Goal: Task Accomplishment & Management: Complete application form

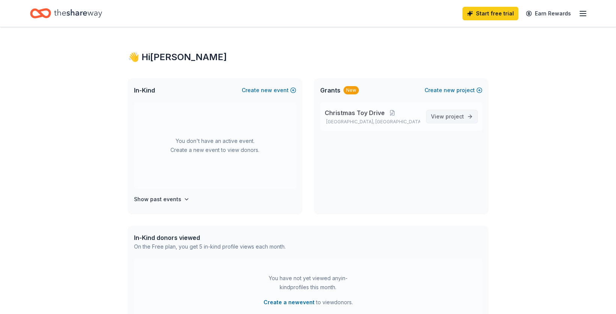
click at [450, 114] on span "project" at bounding box center [455, 116] width 18 height 6
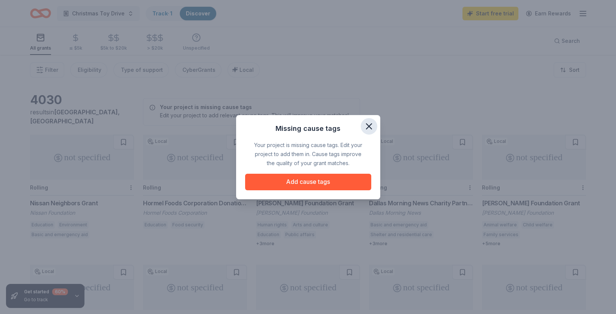
click at [371, 127] on icon "button" at bounding box center [369, 126] width 11 height 11
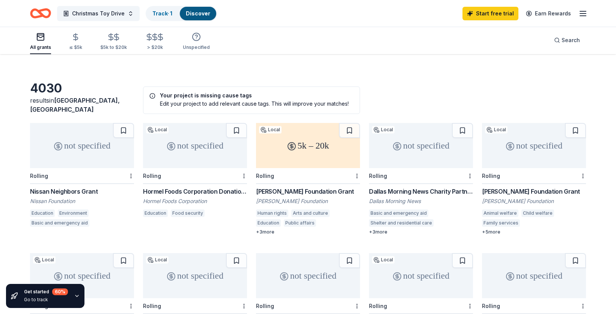
scroll to position [20, 0]
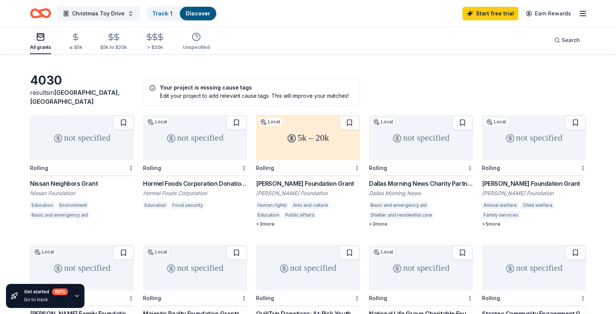
click at [211, 160] on div "Rolling" at bounding box center [195, 168] width 104 height 16
click at [447, 162] on div "Rolling" at bounding box center [421, 168] width 104 height 16
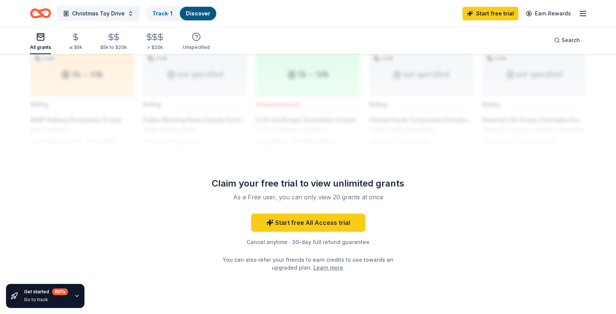
scroll to position [0, 0]
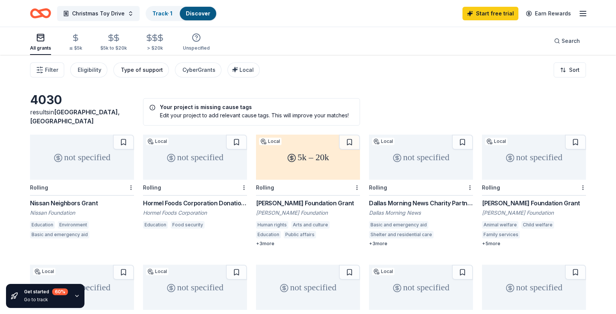
click at [144, 69] on div "Type of support" at bounding box center [142, 69] width 42 height 9
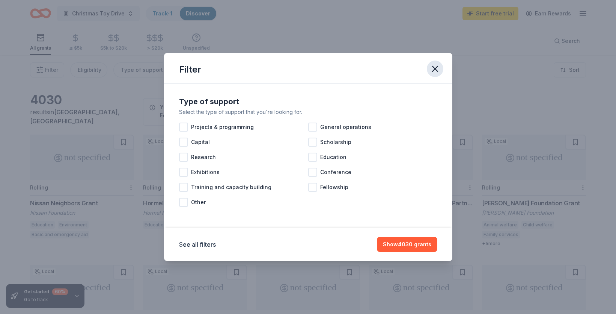
click at [435, 69] on icon "button" at bounding box center [435, 68] width 5 height 5
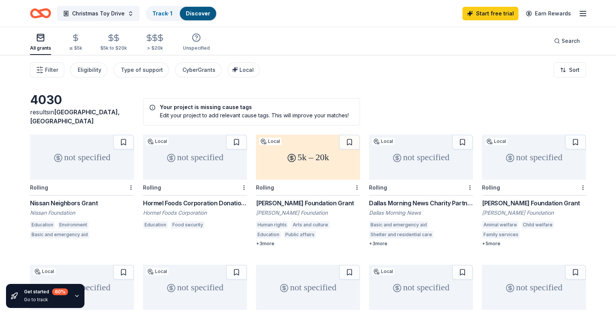
click at [583, 14] on line "button" at bounding box center [583, 14] width 6 height 0
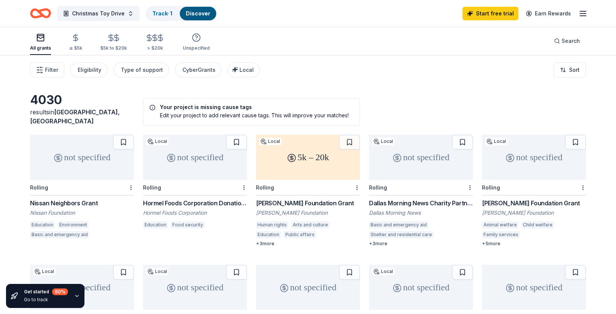
scroll to position [5, 0]
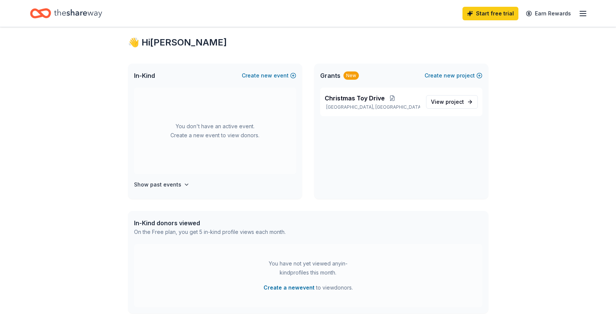
scroll to position [11, 0]
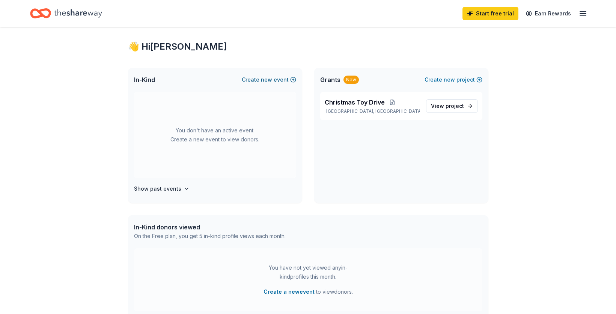
click at [267, 82] on span "new" at bounding box center [266, 79] width 11 height 9
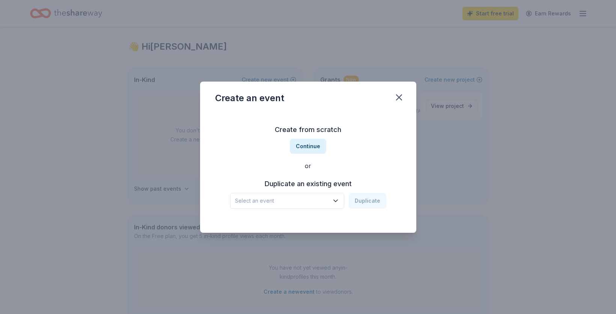
click at [283, 213] on div "Create from scratch Continue or Duplicate an existing event Select an event Dup…" at bounding box center [308, 166] width 186 height 109
click at [282, 204] on span "Select an event" at bounding box center [282, 200] width 94 height 9
click at [277, 225] on div "2025 Fundraiser" at bounding box center [274, 220] width 72 height 9
click at [365, 204] on button "Duplicate" at bounding box center [368, 201] width 38 height 16
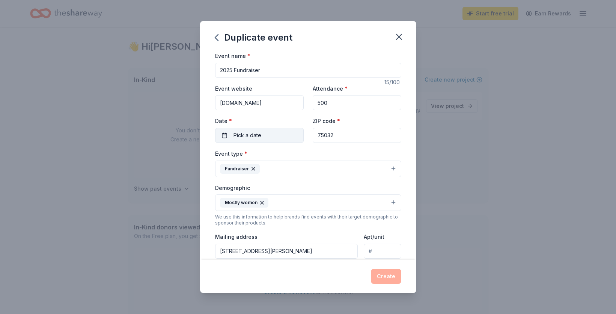
click at [252, 139] on span "Pick a date" at bounding box center [248, 135] width 28 height 9
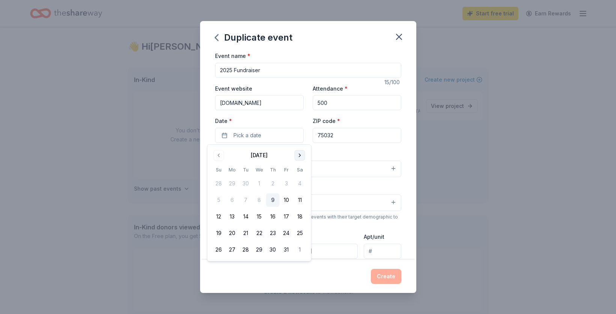
click at [295, 157] on button "Go to next month" at bounding box center [300, 155] width 11 height 11
click at [294, 199] on button "13" at bounding box center [300, 200] width 14 height 14
click at [362, 150] on div "Event type * Fundraiser" at bounding box center [308, 163] width 186 height 28
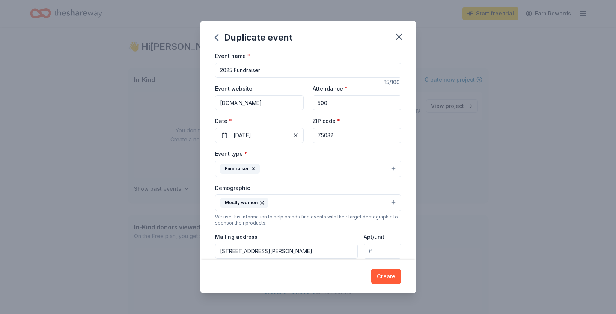
click at [337, 201] on button "Mostly women" at bounding box center [308, 202] width 186 height 17
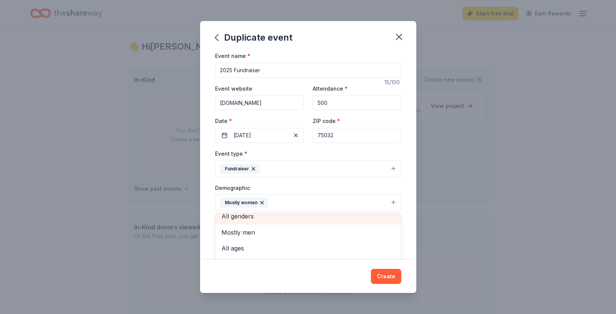
scroll to position [0, 0]
click at [330, 219] on span "All genders" at bounding box center [309, 222] width 174 height 10
click at [334, 222] on span "0-10 yrs" at bounding box center [309, 224] width 174 height 10
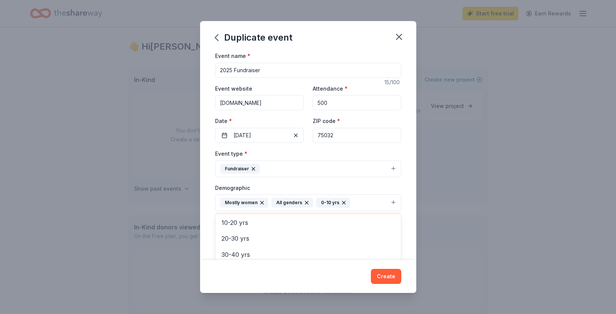
scroll to position [32, 0]
click at [330, 226] on span "10-20 yrs" at bounding box center [309, 222] width 174 height 10
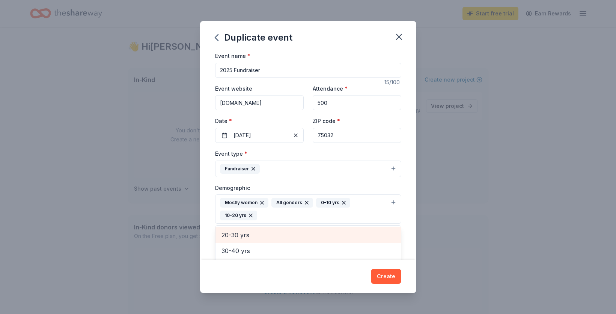
click at [328, 240] on div "20-30 yrs" at bounding box center [309, 235] width 186 height 16
click at [328, 242] on div "30-40 yrs" at bounding box center [309, 235] width 186 height 16
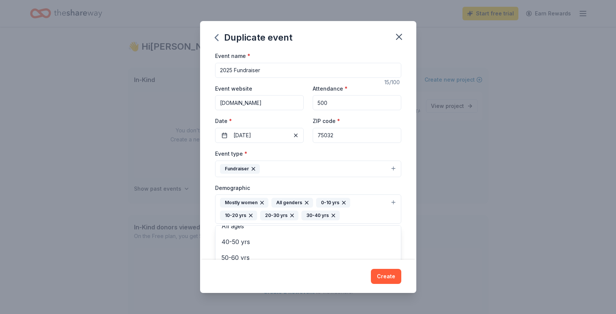
click at [263, 202] on icon "button" at bounding box center [262, 202] width 6 height 6
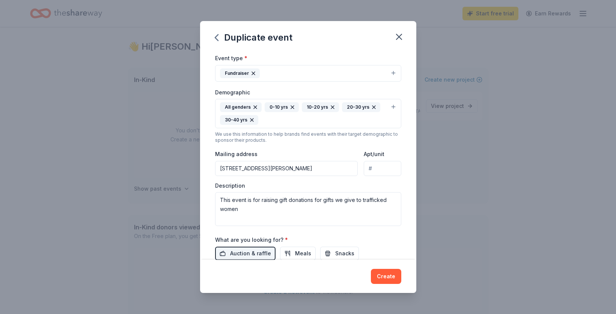
scroll to position [96, 0]
click at [341, 219] on textarea "This event is for raising gift donations for gifts we give to trafficked women" at bounding box center [308, 209] width 186 height 34
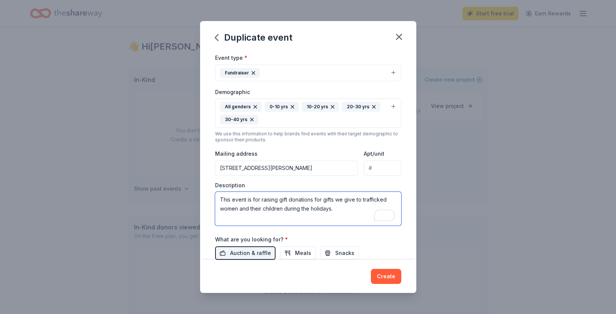
click at [393, 203] on textarea "This event is for raising gift donations for gifts we give to trafficked women …" at bounding box center [308, 209] width 186 height 34
type textarea "This event is for raising gift donations for gifts we give to at risk women and…"
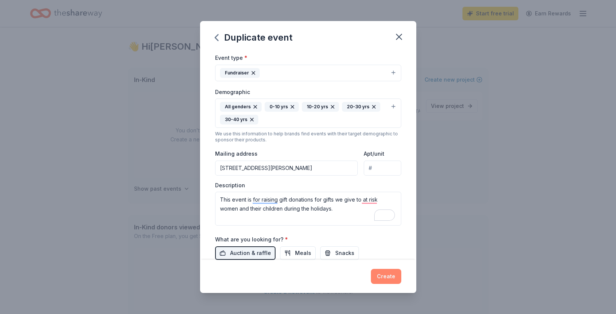
click at [390, 276] on button "Create" at bounding box center [386, 276] width 30 height 15
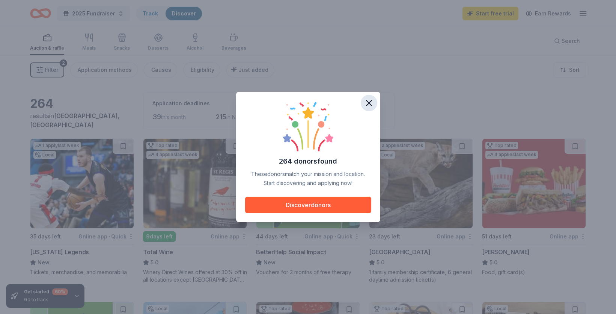
click at [373, 100] on icon "button" at bounding box center [369, 103] width 11 height 11
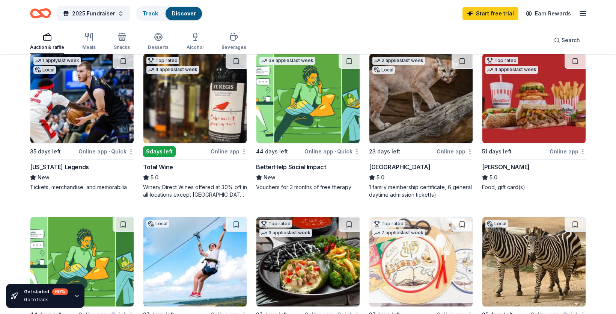
scroll to position [88, 0]
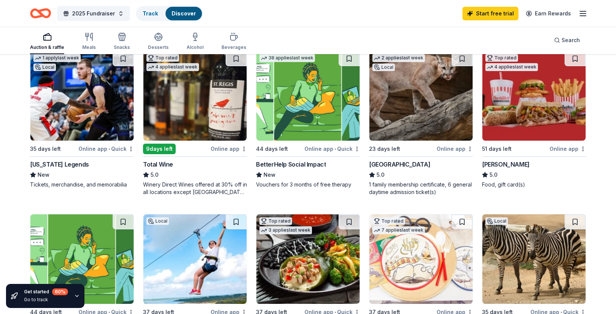
click at [500, 117] on img at bounding box center [534, 95] width 103 height 89
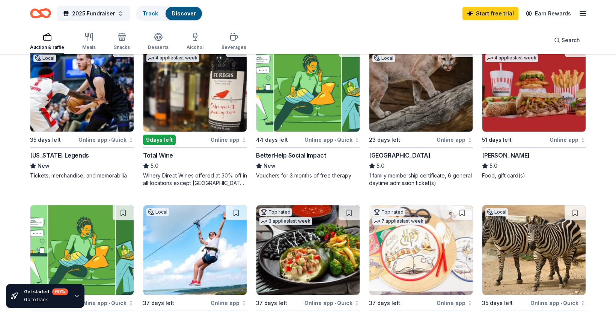
scroll to position [102, 0]
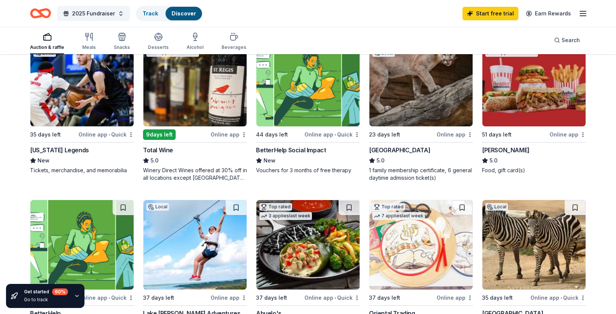
click at [213, 98] on img at bounding box center [194, 81] width 103 height 89
click at [190, 98] on img at bounding box center [194, 81] width 103 height 89
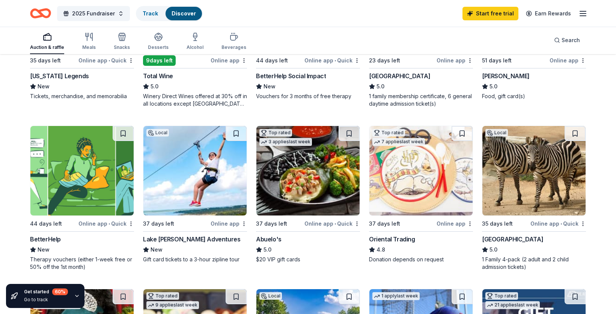
scroll to position [266, 0]
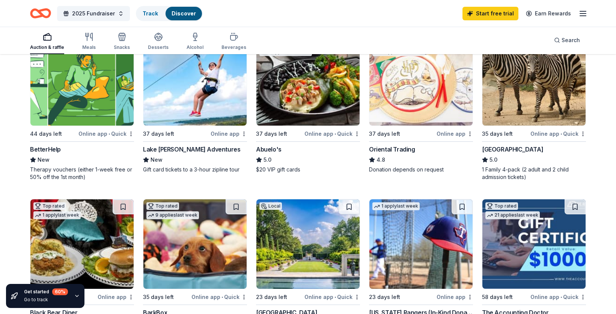
click at [420, 115] on img at bounding box center [421, 80] width 103 height 89
click at [338, 98] on img at bounding box center [308, 80] width 103 height 89
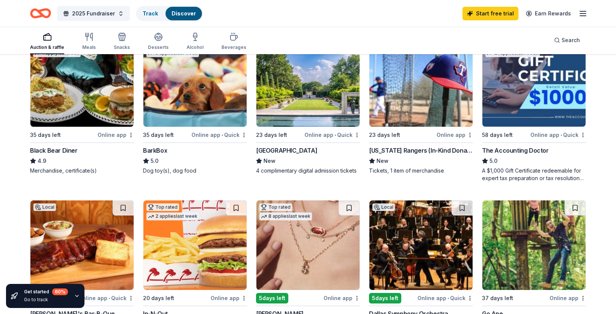
scroll to position [427, 0]
click at [343, 172] on div "4 complimentary digital admission tickets" at bounding box center [308, 171] width 104 height 8
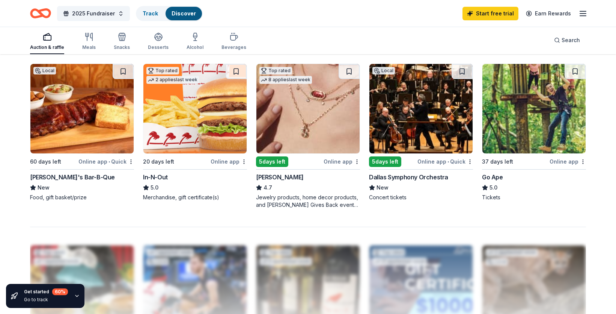
scroll to position [566, 0]
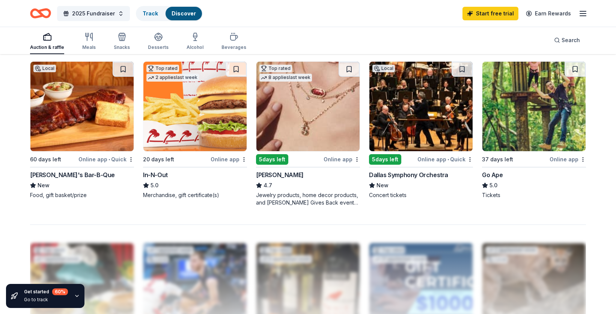
click at [230, 103] on img at bounding box center [194, 106] width 103 height 89
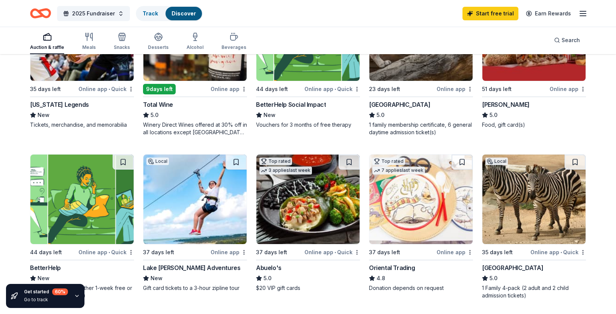
scroll to position [0, 0]
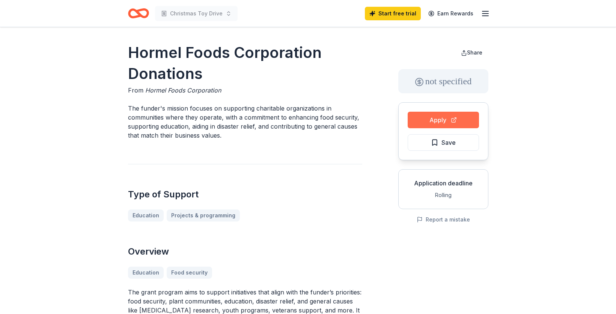
click at [464, 119] on button "Apply" at bounding box center [443, 120] width 71 height 17
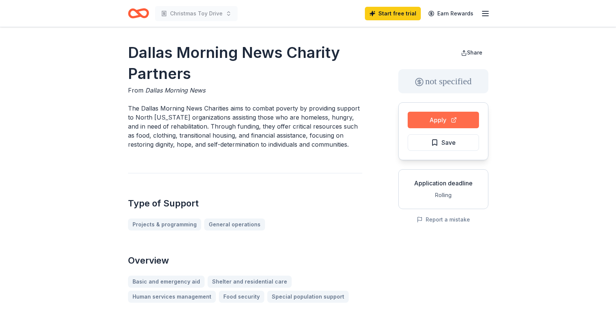
click at [439, 117] on button "Apply" at bounding box center [443, 120] width 71 height 17
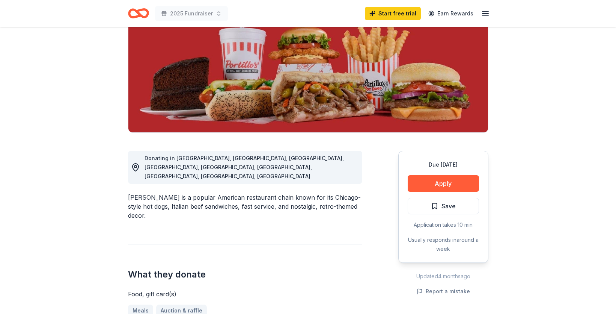
scroll to position [131, 0]
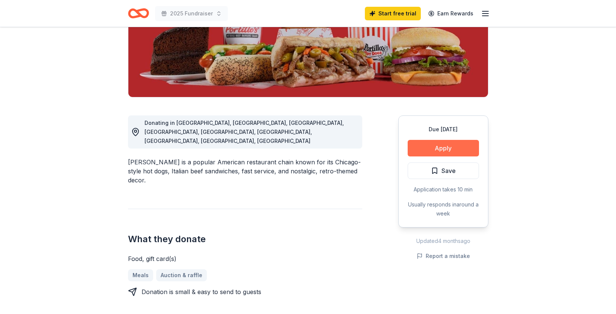
click at [436, 146] on button "Apply" at bounding box center [443, 148] width 71 height 17
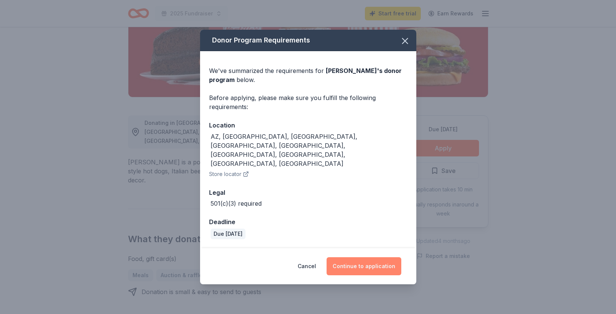
click at [387, 257] on button "Continue to application" at bounding box center [364, 266] width 75 height 18
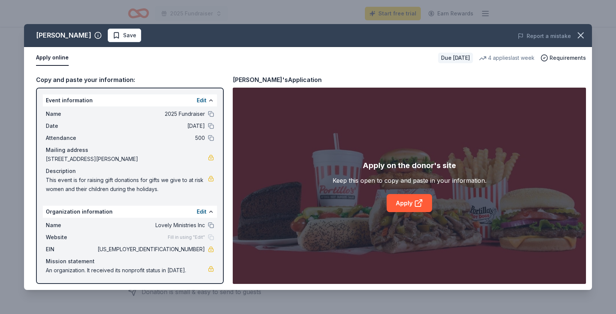
scroll to position [1, 0]
click at [428, 204] on link "Apply" at bounding box center [409, 203] width 45 height 18
click at [585, 36] on icon "button" at bounding box center [581, 35] width 11 height 11
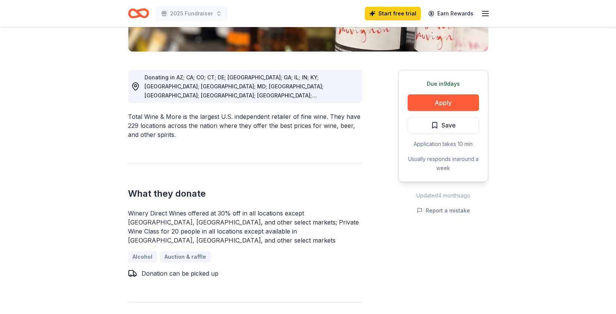
scroll to position [178, 0]
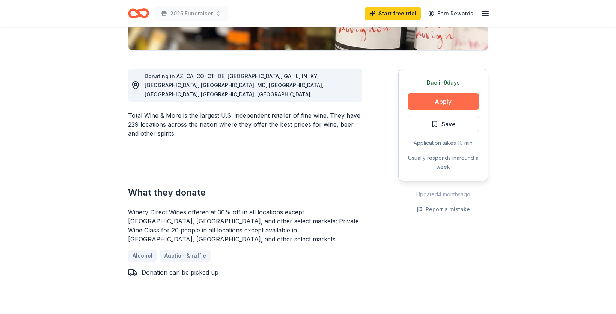
click at [426, 104] on button "Apply" at bounding box center [443, 101] width 71 height 17
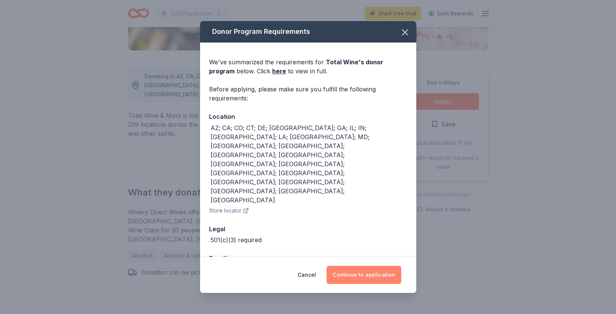
click at [362, 266] on button "Continue to application" at bounding box center [364, 275] width 75 height 18
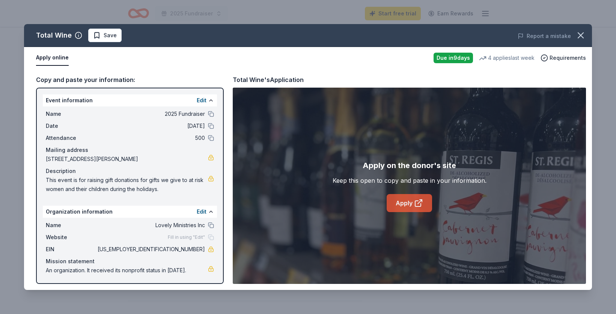
click at [411, 199] on link "Apply" at bounding box center [409, 203] width 45 height 18
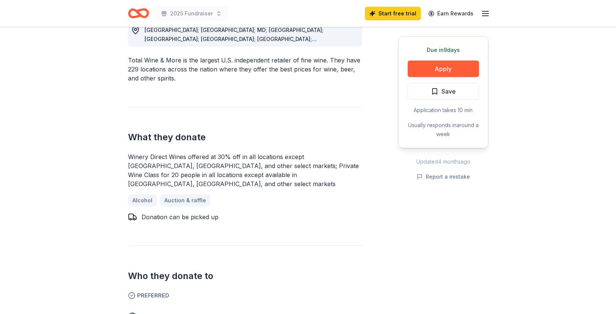
scroll to position [209, 0]
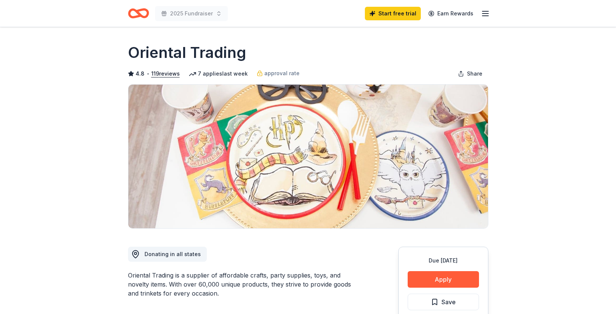
scroll to position [0, 0]
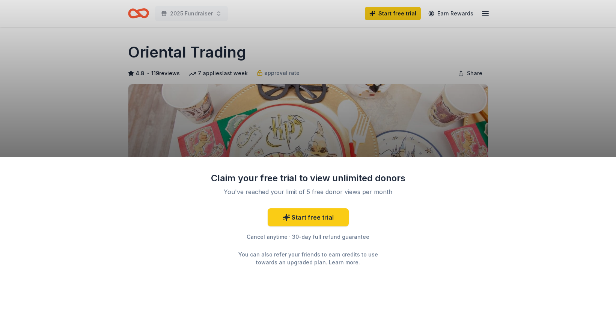
click at [607, 116] on div "Claim your free trial to view unlimited donors You've reached your limit of 5 f…" at bounding box center [308, 157] width 616 height 314
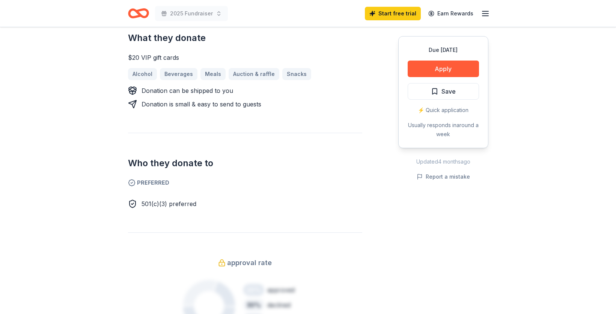
scroll to position [265, 0]
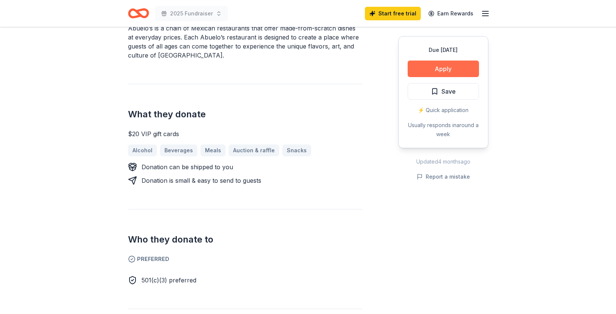
click at [440, 70] on button "Apply" at bounding box center [443, 68] width 71 height 17
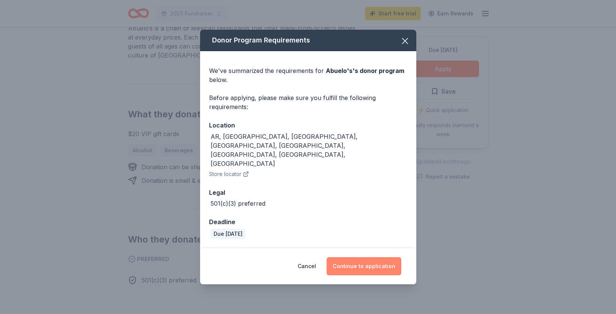
click at [371, 257] on button "Continue to application" at bounding box center [364, 266] width 75 height 18
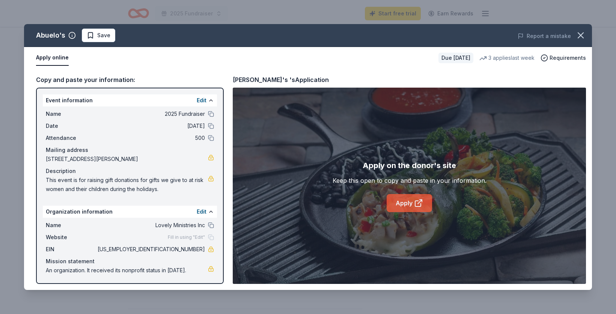
click at [417, 205] on icon at bounding box center [418, 202] width 9 height 9
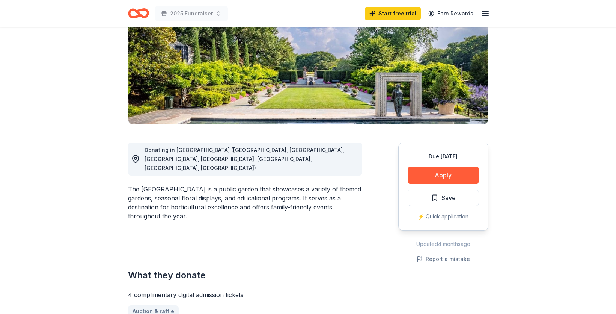
scroll to position [182, 0]
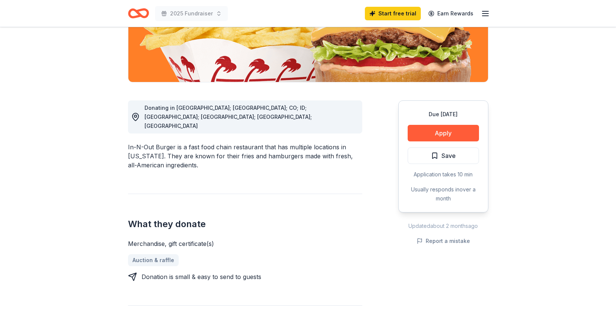
scroll to position [159, 0]
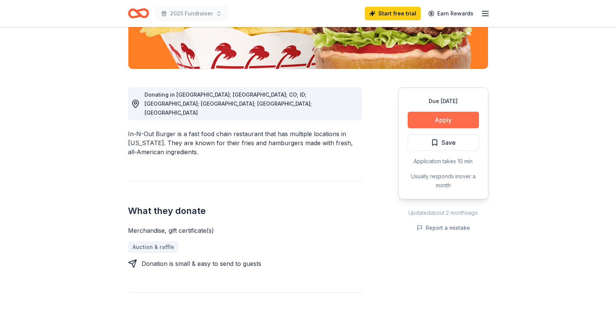
click at [458, 122] on button "Apply" at bounding box center [443, 120] width 71 height 17
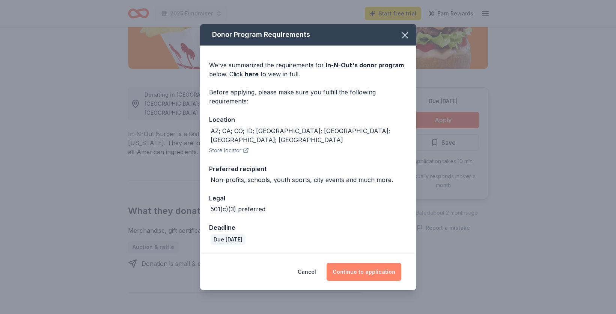
click at [369, 263] on button "Continue to application" at bounding box center [364, 272] width 75 height 18
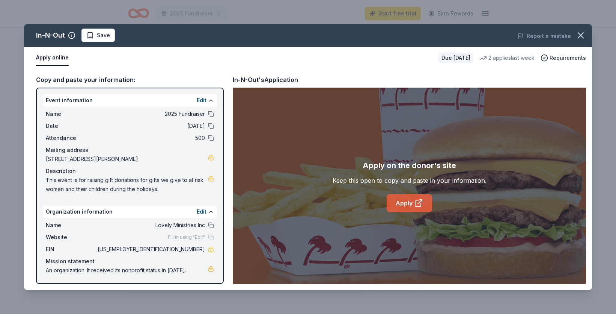
click at [419, 207] on icon at bounding box center [418, 202] width 9 height 9
click at [409, 203] on link "Apply" at bounding box center [409, 203] width 45 height 18
